Goal: Book appointment/travel/reservation

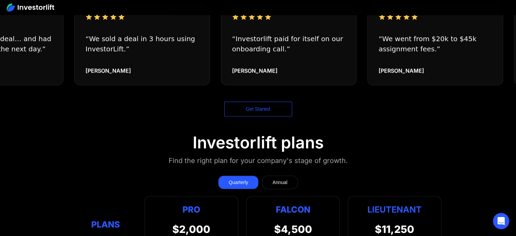
click at [265, 101] on link "Get Started" at bounding box center [258, 108] width 68 height 15
